Goal: Transaction & Acquisition: Purchase product/service

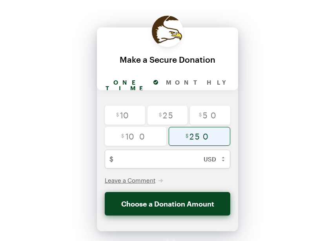
click at [194, 140] on input "radio" at bounding box center [200, 136] width 62 height 19
radio input "true"
type input "250"
checkbox input "false"
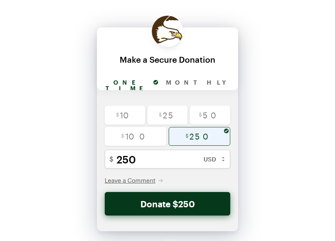
click at [180, 204] on button "Donate $250" at bounding box center [167, 204] width 125 height 24
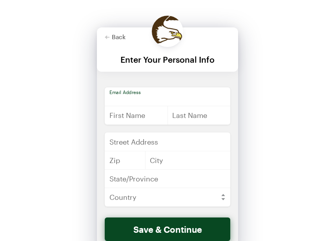
click at [159, 99] on input "email" at bounding box center [167, 96] width 125 height 19
type input "[EMAIL_ADDRESS][DOMAIN_NAME]"
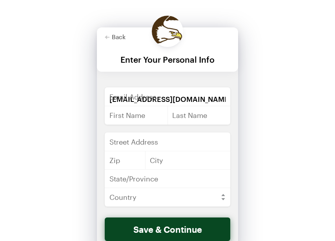
type input "[PERSON_NAME]"
type input "[STREET_ADDRESS]"
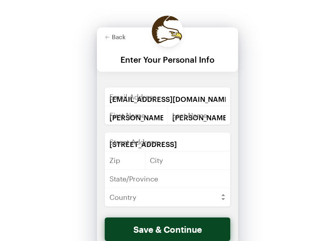
type input "54481"
type input "[PERSON_NAME] Point"
type input "WI"
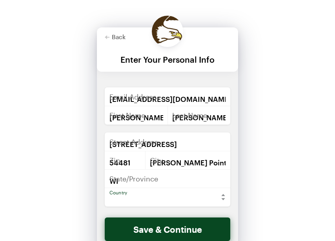
select select "US"
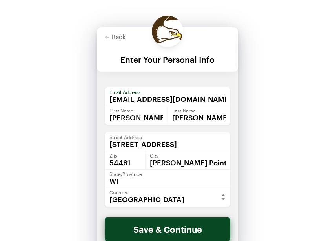
scroll to position [39, 0]
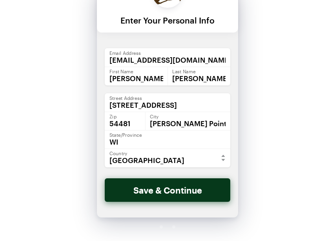
click at [177, 195] on button "Save & Continue" at bounding box center [167, 190] width 125 height 24
checkbox input "false"
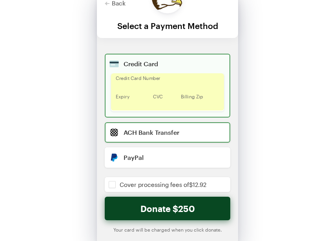
click at [173, 132] on input "radio" at bounding box center [167, 132] width 125 height 20
radio input "true"
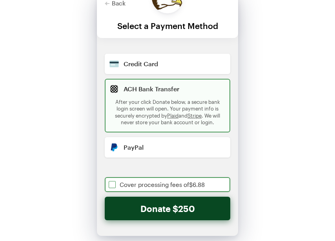
click at [115, 185] on input "checkbox" at bounding box center [167, 184] width 125 height 15
checkbox input "true"
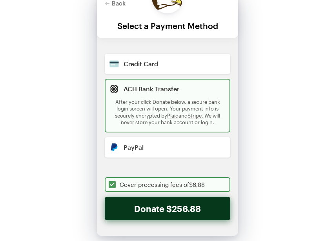
click at [154, 207] on button "Donate $256.88" at bounding box center [167, 209] width 125 height 24
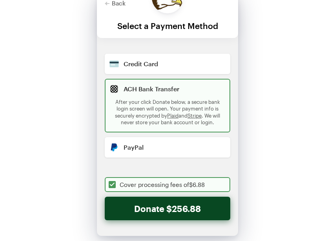
click at [135, 141] on input "radio" at bounding box center [167, 147] width 125 height 20
radio input "true"
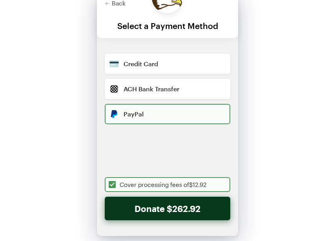
checkbox input "true"
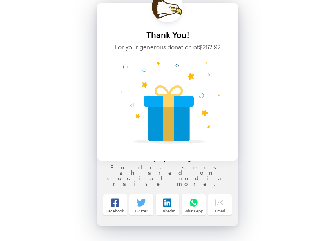
scroll to position [0, 0]
